Goal: Navigation & Orientation: Understand site structure

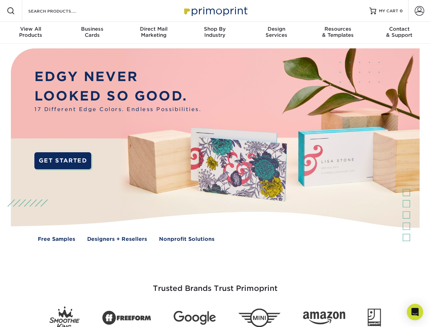
click at [215, 163] on img at bounding box center [214, 150] width 425 height 213
click at [11, 11] on span at bounding box center [11, 11] width 8 height 8
click at [419, 11] on span at bounding box center [419, 11] width 10 height 10
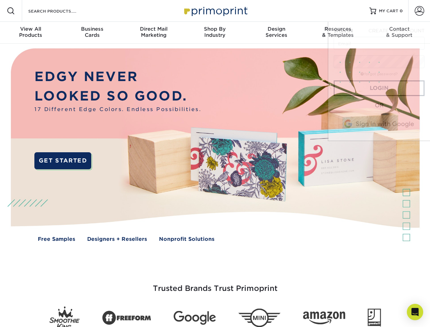
click at [31, 33] on div "View All Products" at bounding box center [30, 32] width 61 height 12
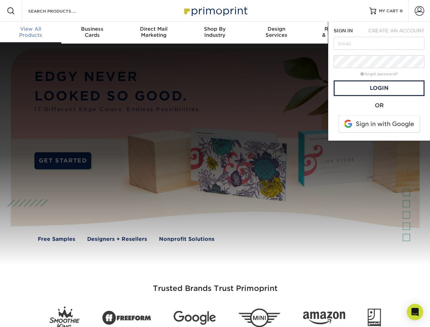
click at [92, 33] on div "Business Cards" at bounding box center [91, 32] width 61 height 12
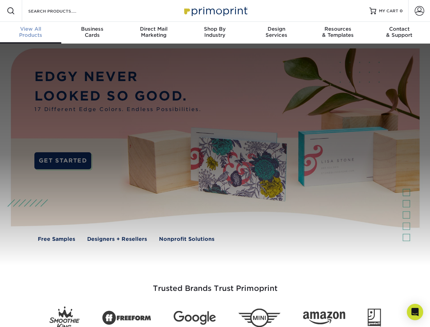
click at [153, 33] on div "Direct Mail Marketing" at bounding box center [153, 32] width 61 height 12
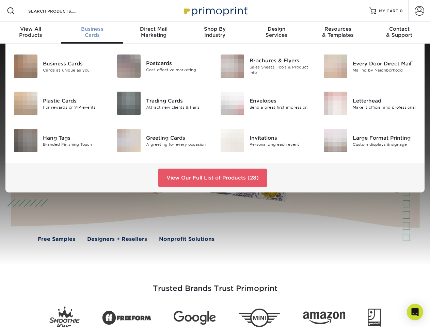
click at [215, 33] on div "Shop By Industry" at bounding box center [214, 32] width 61 height 12
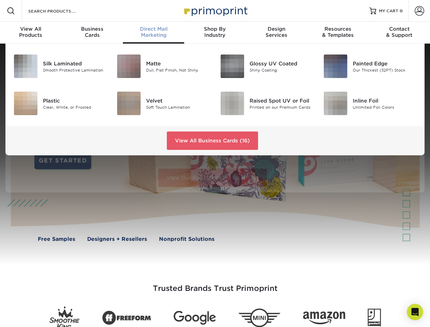
click at [276, 33] on div "Design Services" at bounding box center [276, 32] width 61 height 12
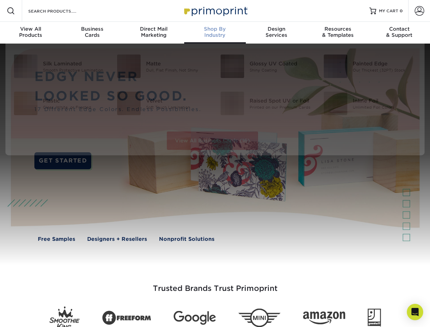
click at [338, 33] on div "Resources & Templates" at bounding box center [337, 32] width 61 height 12
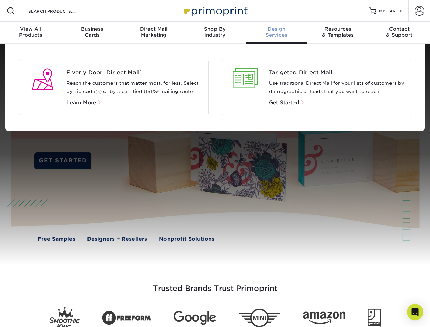
click at [399, 33] on div "Contact & Support" at bounding box center [398, 32] width 61 height 12
